Goal: Task Accomplishment & Management: Manage account settings

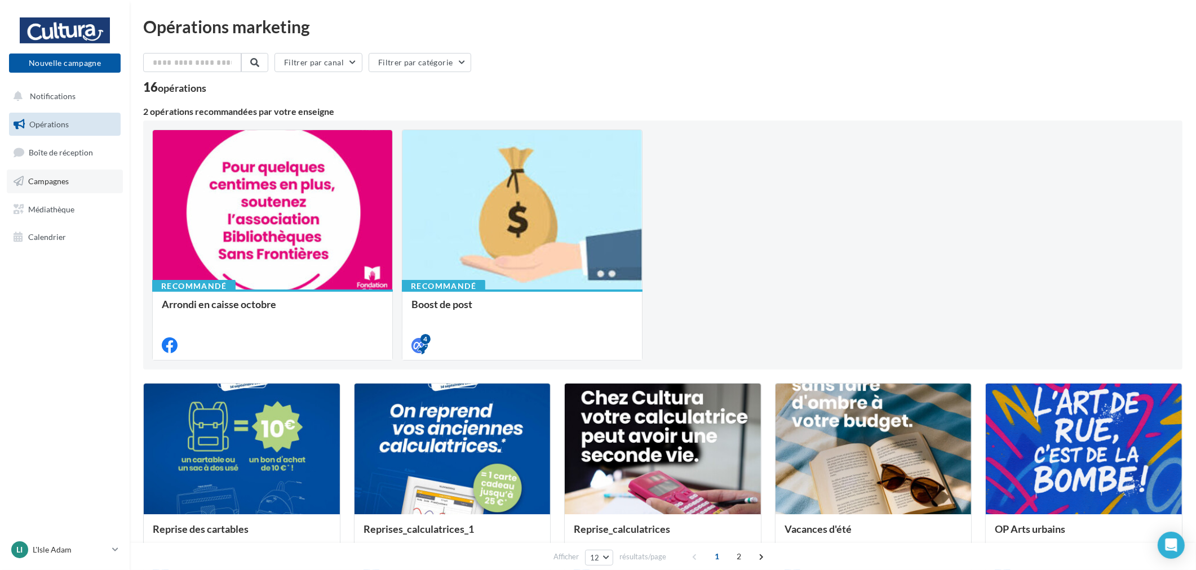
click at [57, 181] on span "Campagnes" at bounding box center [48, 181] width 41 height 10
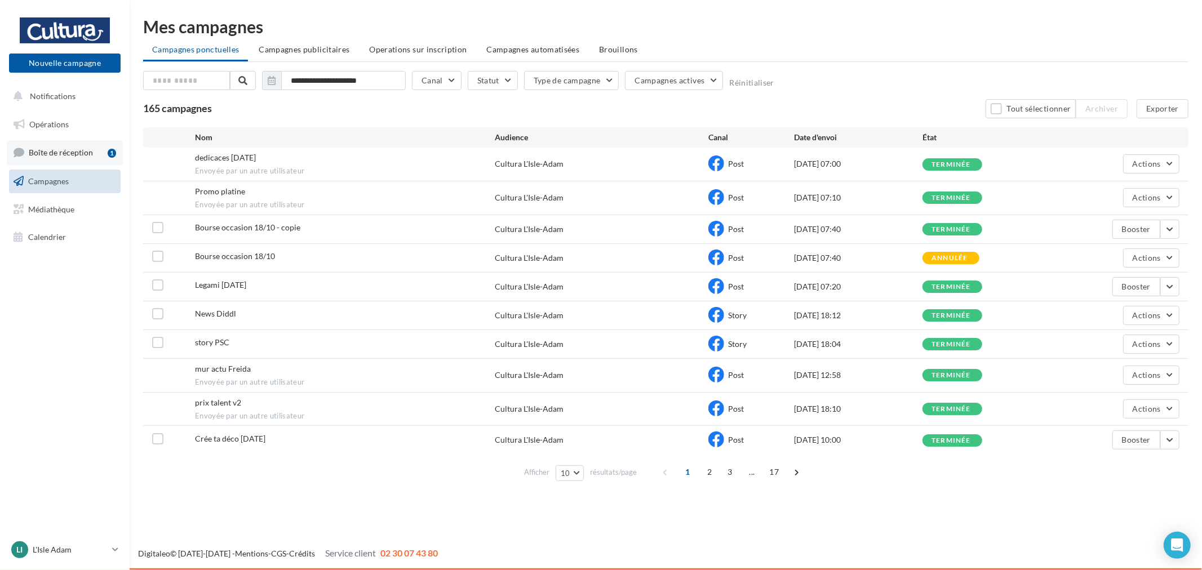
click at [67, 159] on link "Boîte de réception 1" at bounding box center [65, 152] width 116 height 24
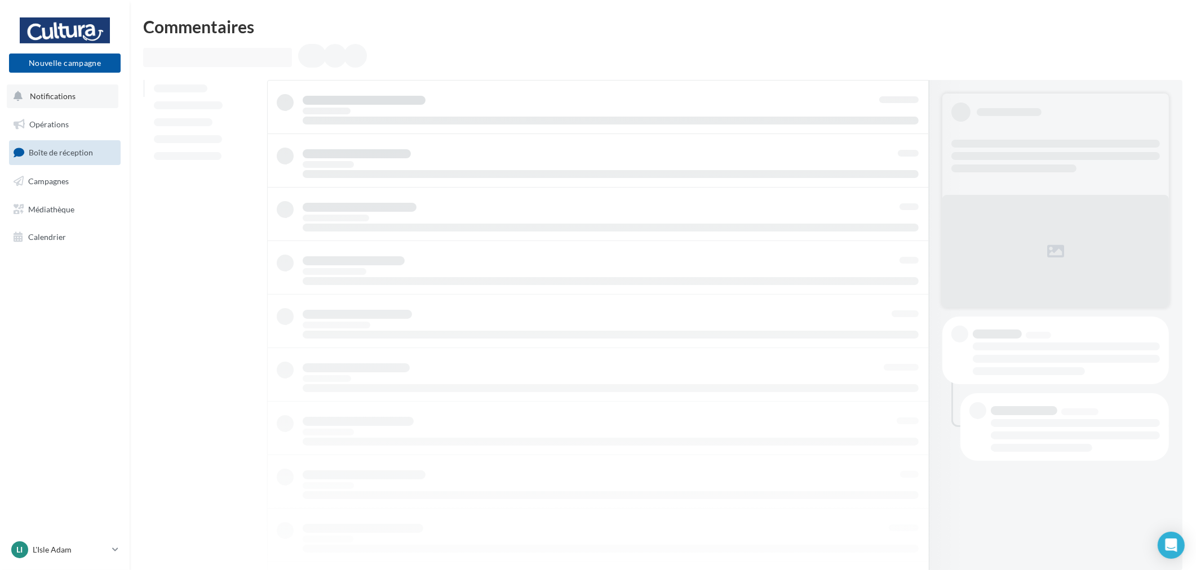
click at [64, 100] on span "Notifications" at bounding box center [53, 96] width 46 height 10
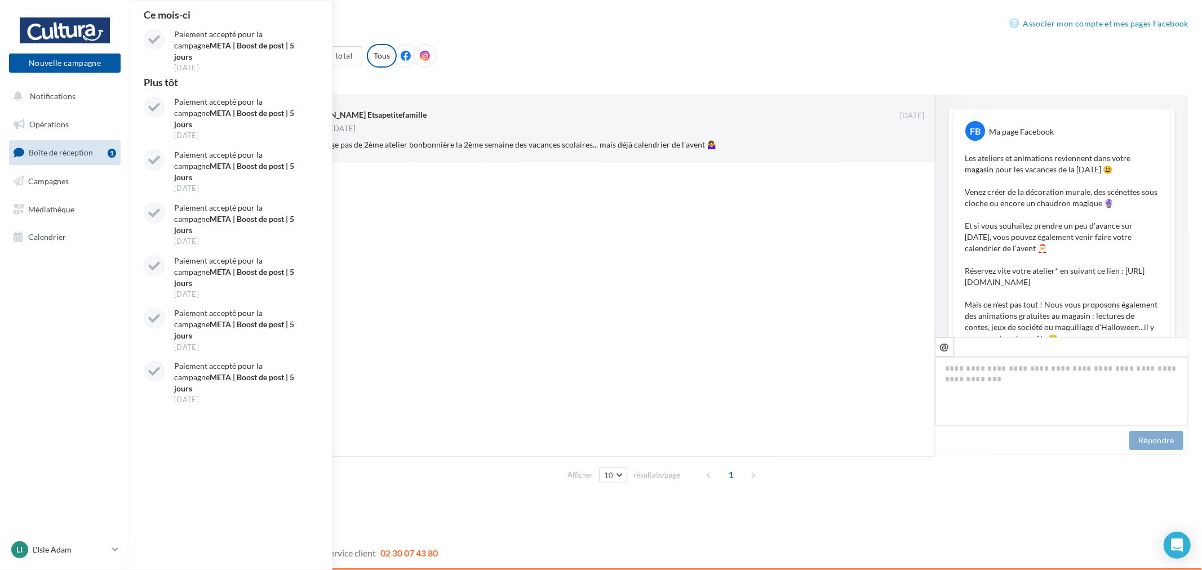
scroll to position [510, 0]
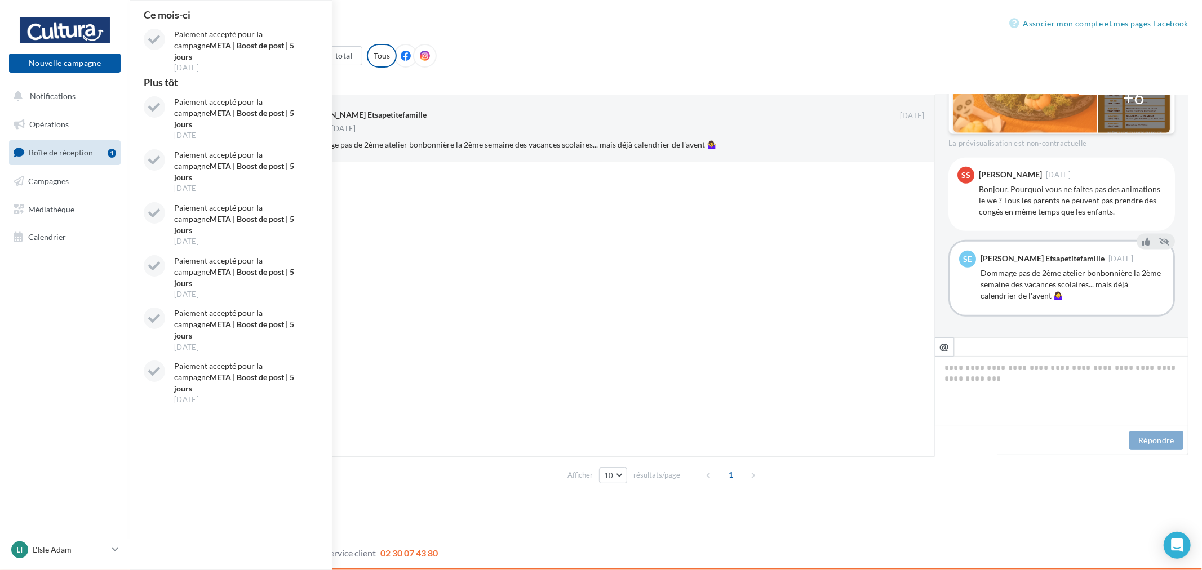
click at [378, 199] on div at bounding box center [601, 309] width 668 height 294
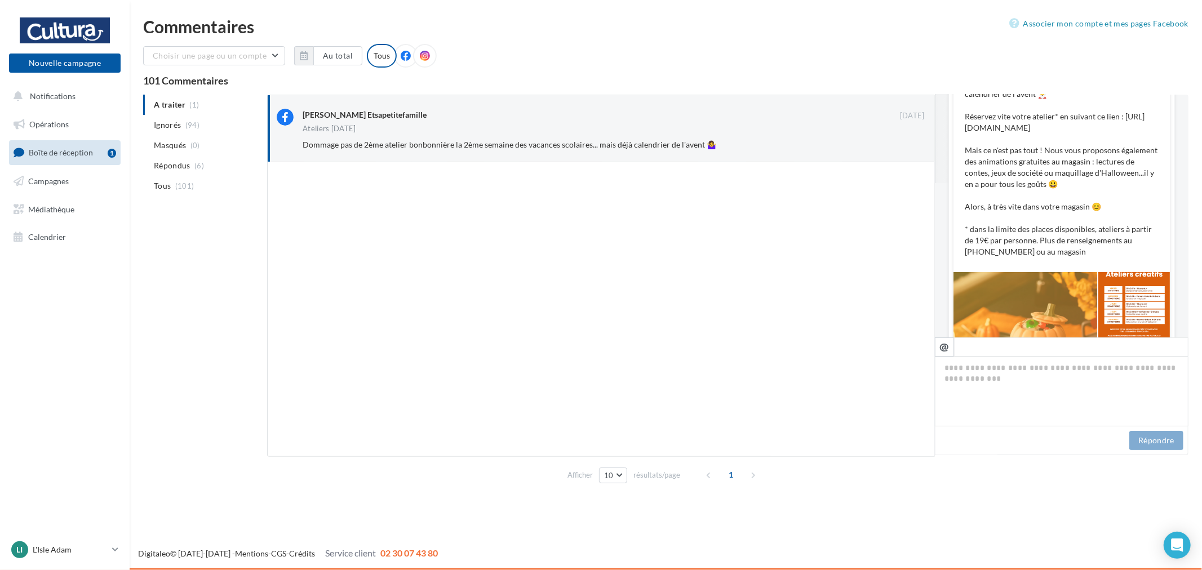
scroll to position [0, 0]
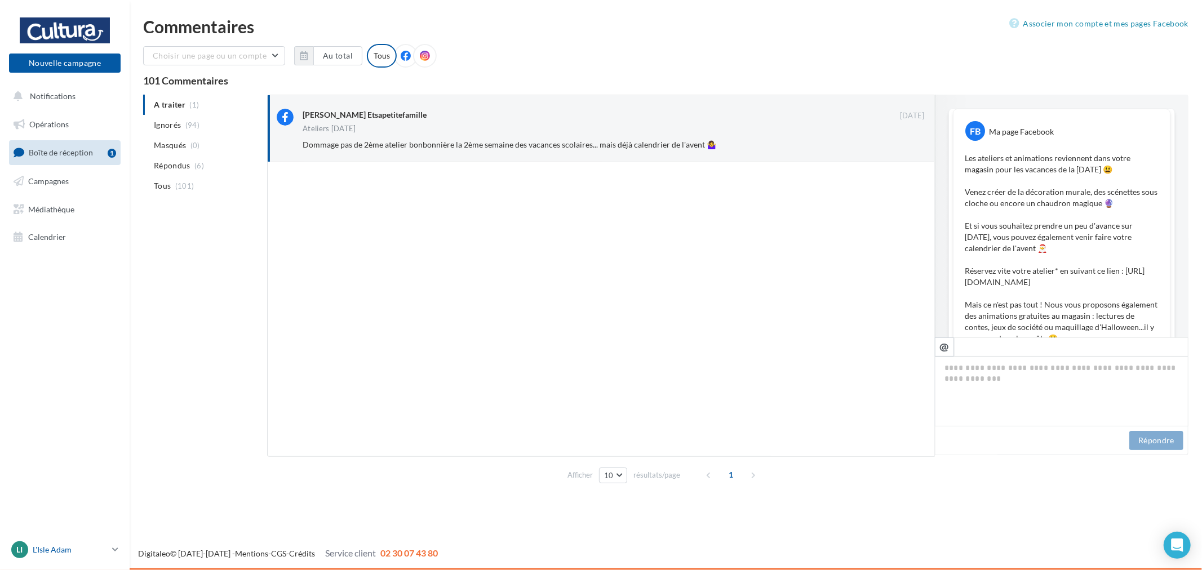
click at [54, 554] on p "L'Isle Adam" at bounding box center [70, 550] width 75 height 11
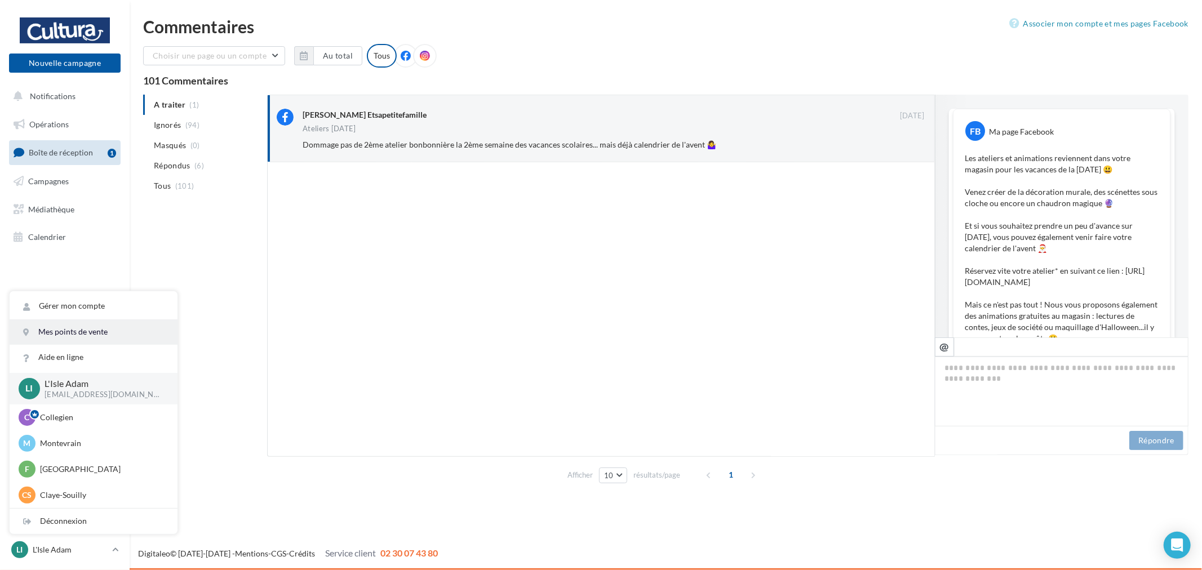
click at [160, 325] on link "Mes points de vente" at bounding box center [94, 332] width 168 height 25
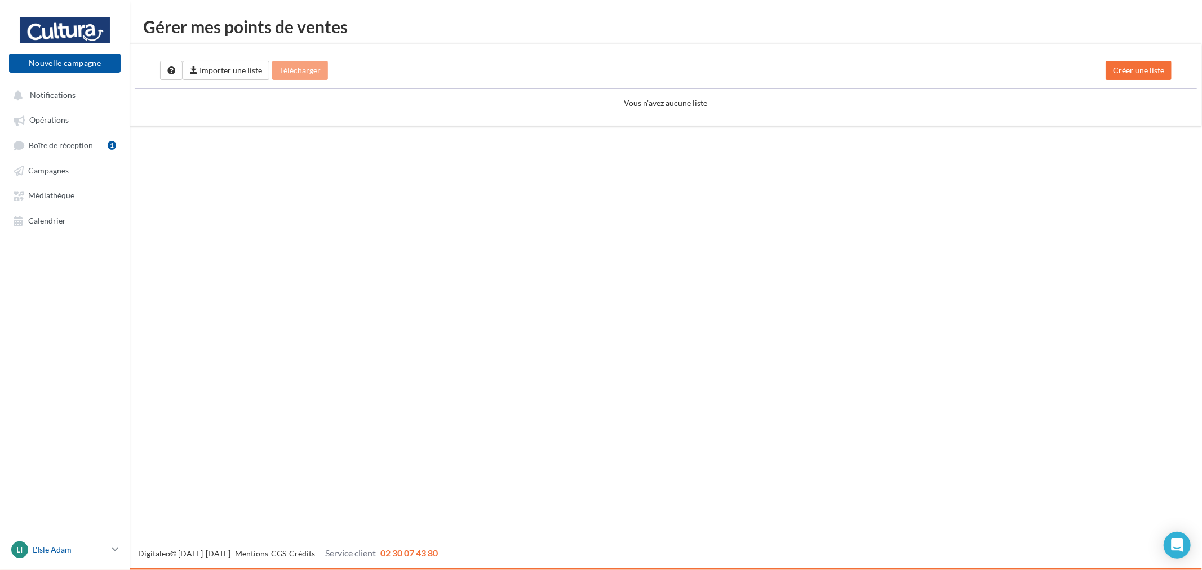
click at [47, 550] on p "L'Isle Adam" at bounding box center [70, 550] width 75 height 11
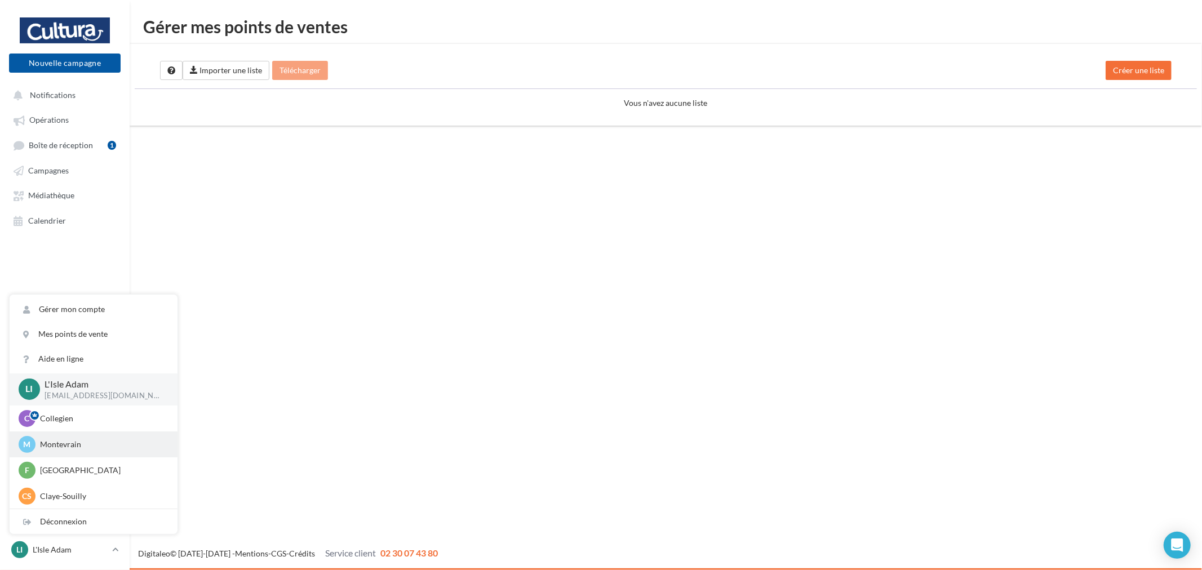
click at [91, 440] on p "Montevrain" at bounding box center [102, 444] width 124 height 11
